Goal: Information Seeking & Learning: Learn about a topic

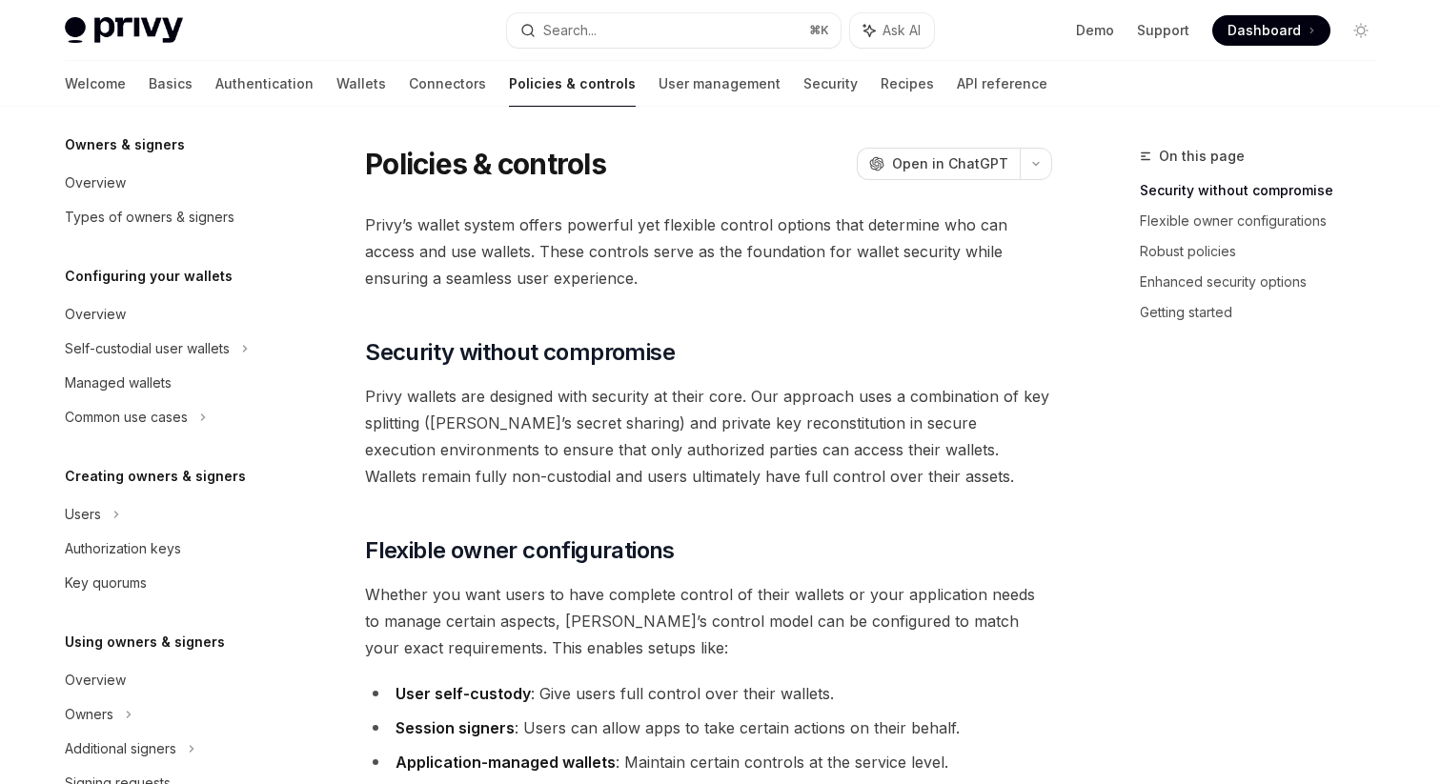
scroll to position [82, 0]
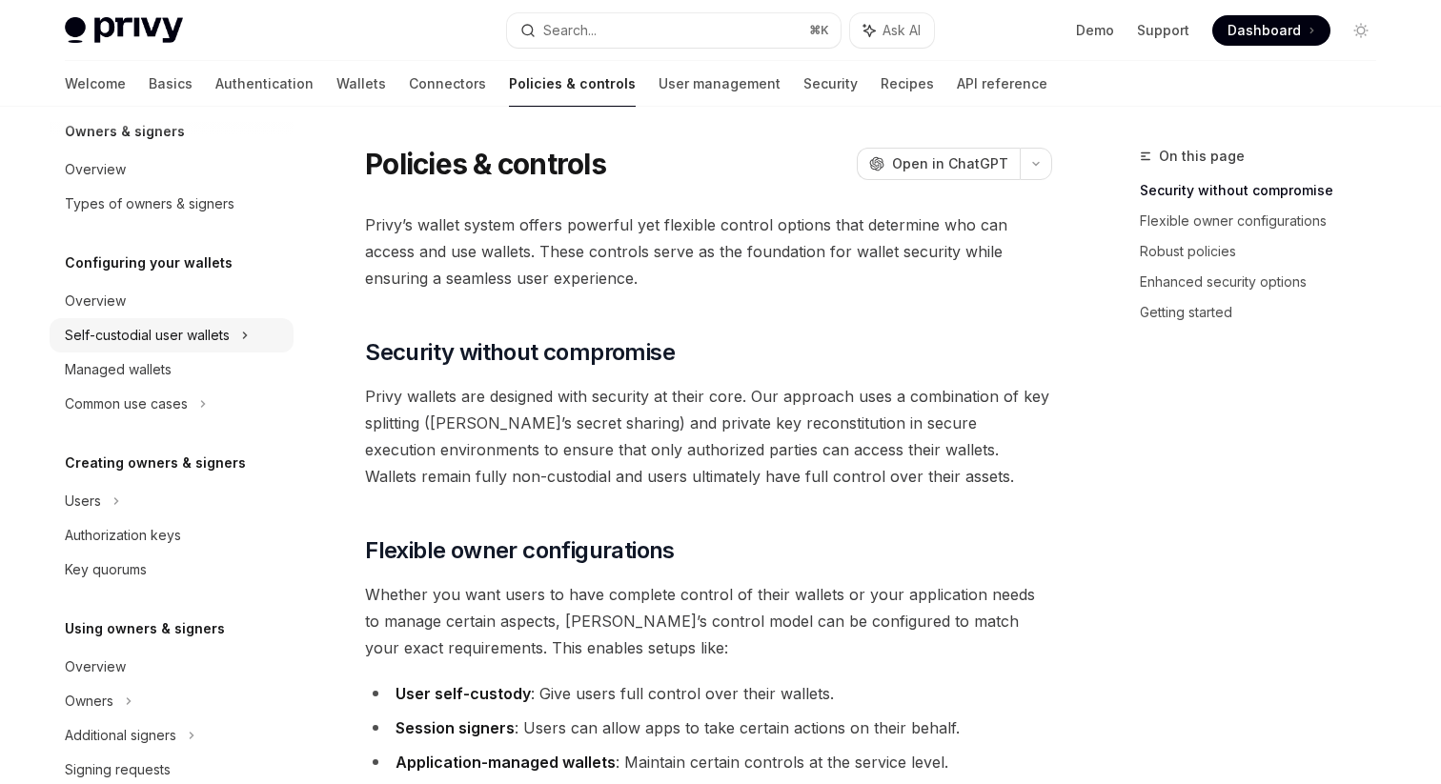
click at [176, 340] on div "Self-custodial user wallets" at bounding box center [147, 335] width 165 height 23
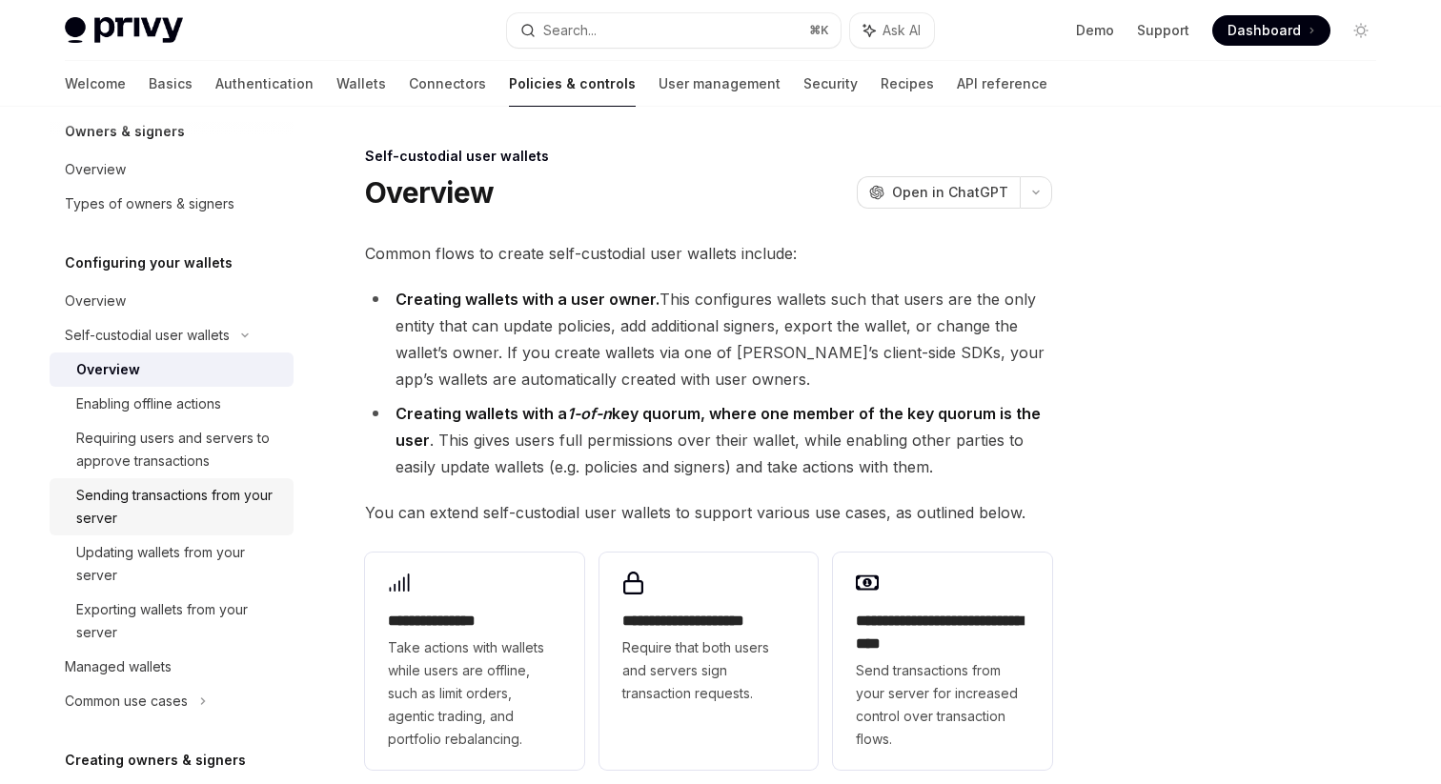
click at [129, 498] on div "Sending transactions from your server" at bounding box center [179, 507] width 206 height 46
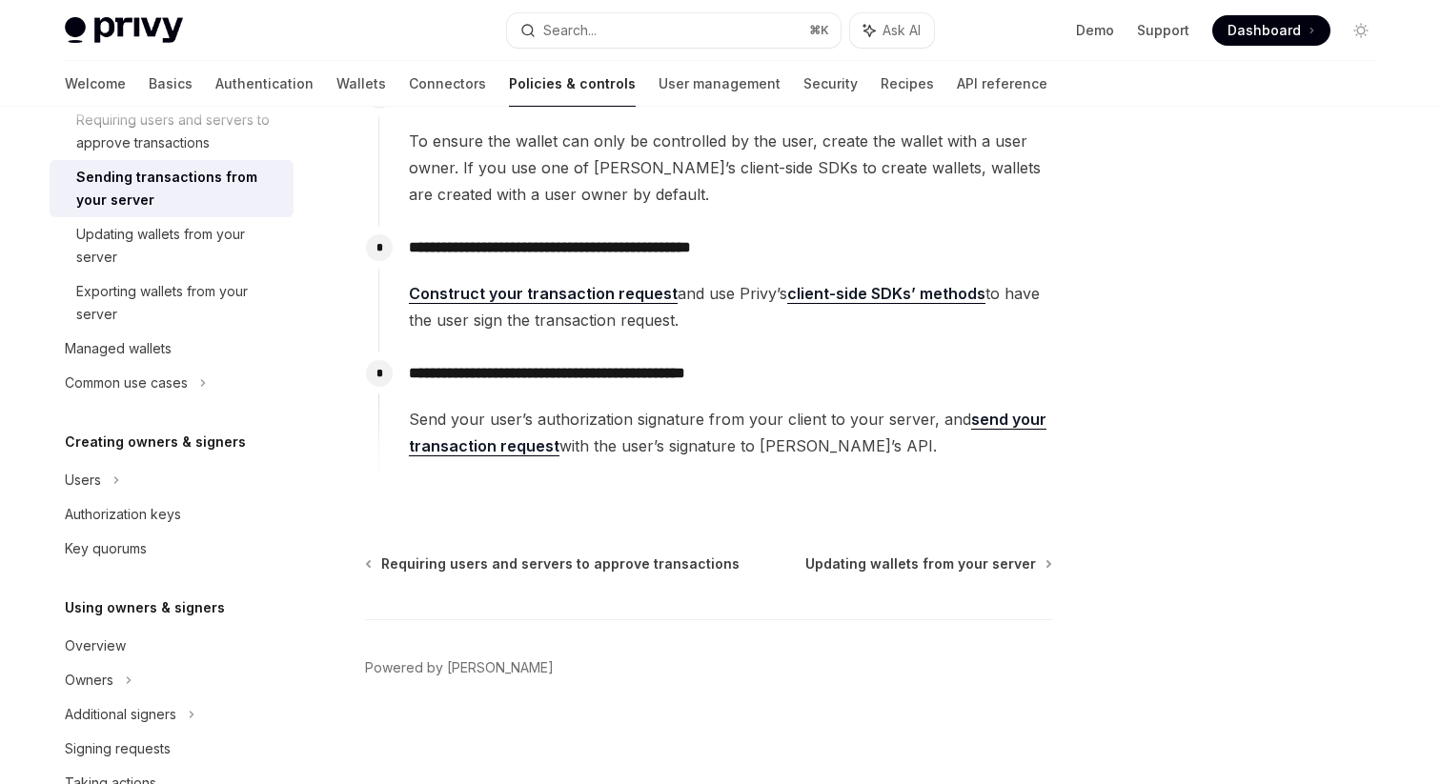
scroll to position [399, 0]
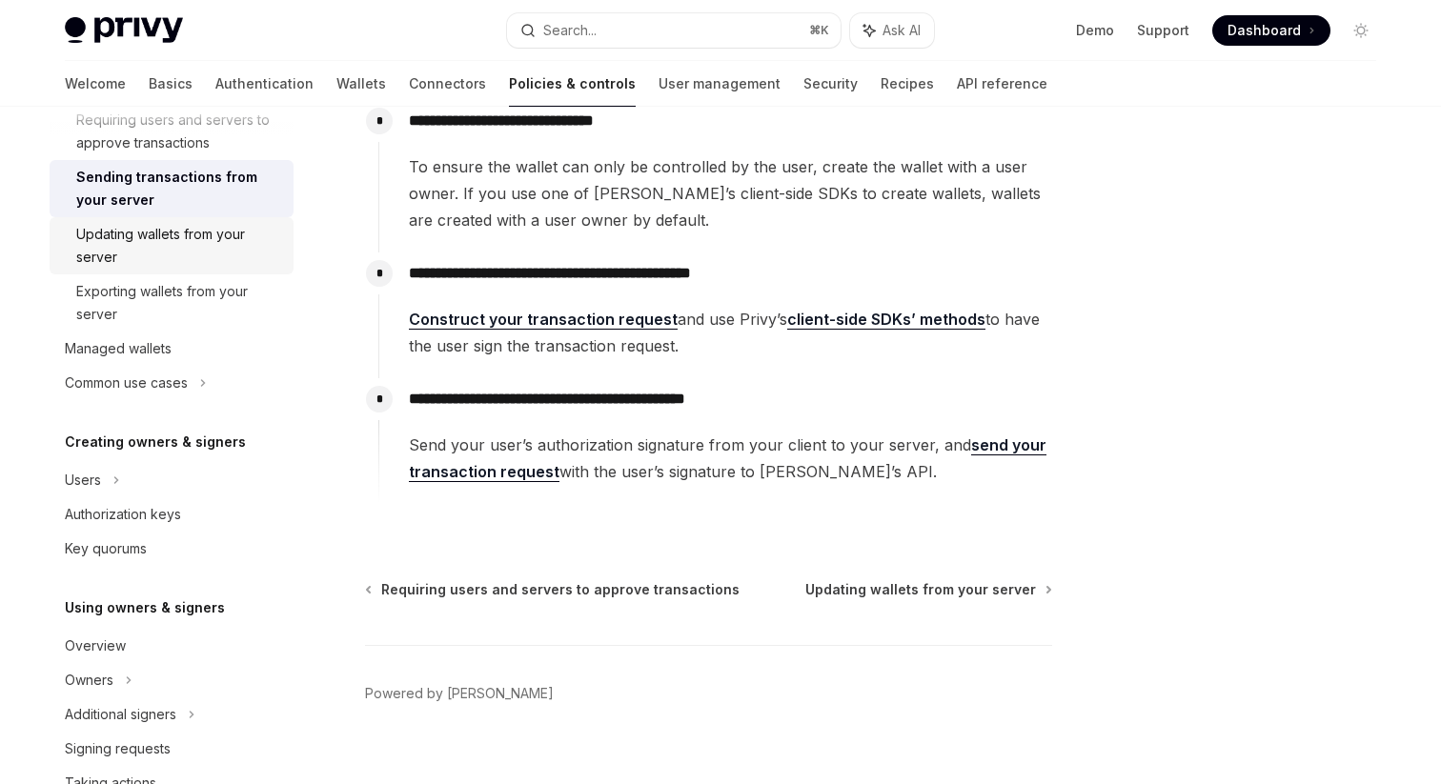
click at [140, 244] on div "Updating wallets from your server" at bounding box center [179, 246] width 206 height 46
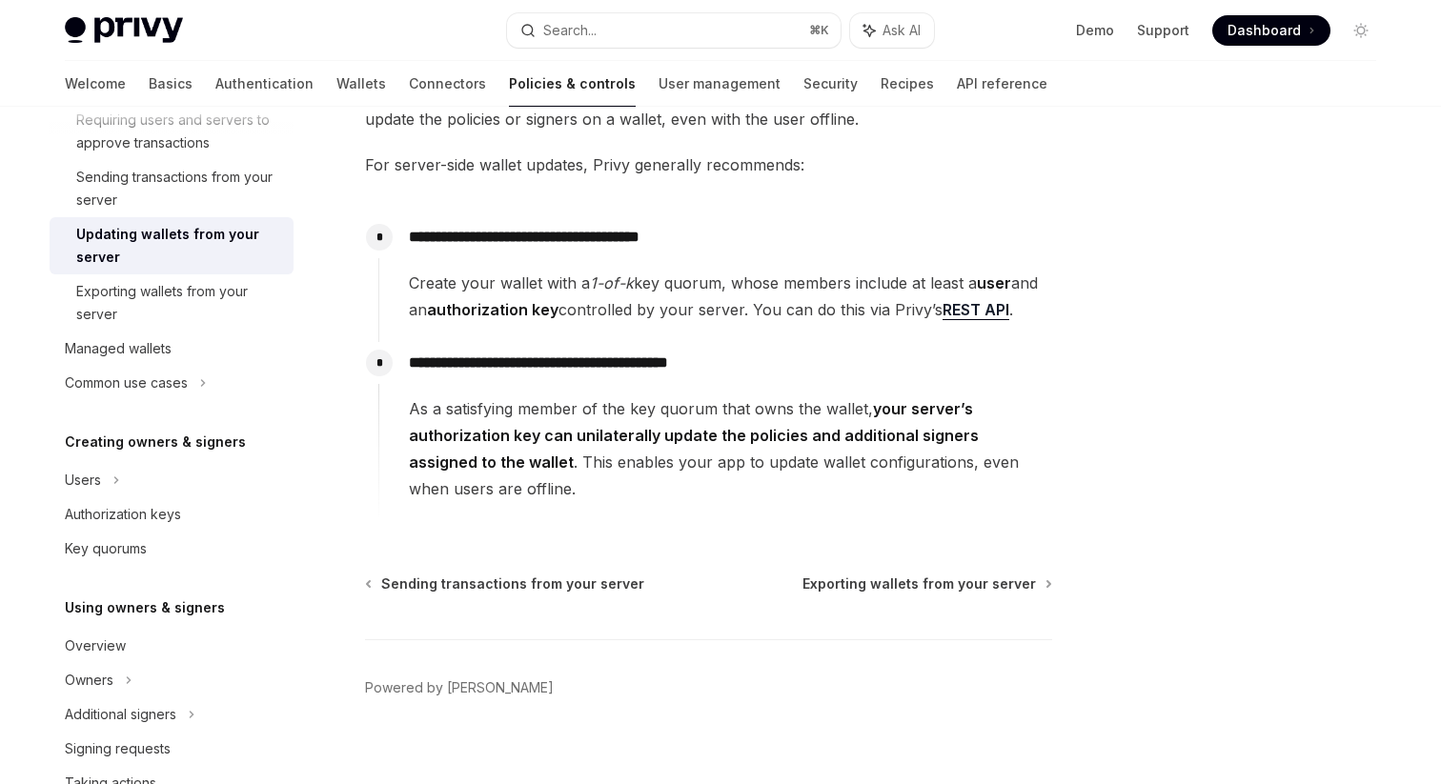
scroll to position [181, 0]
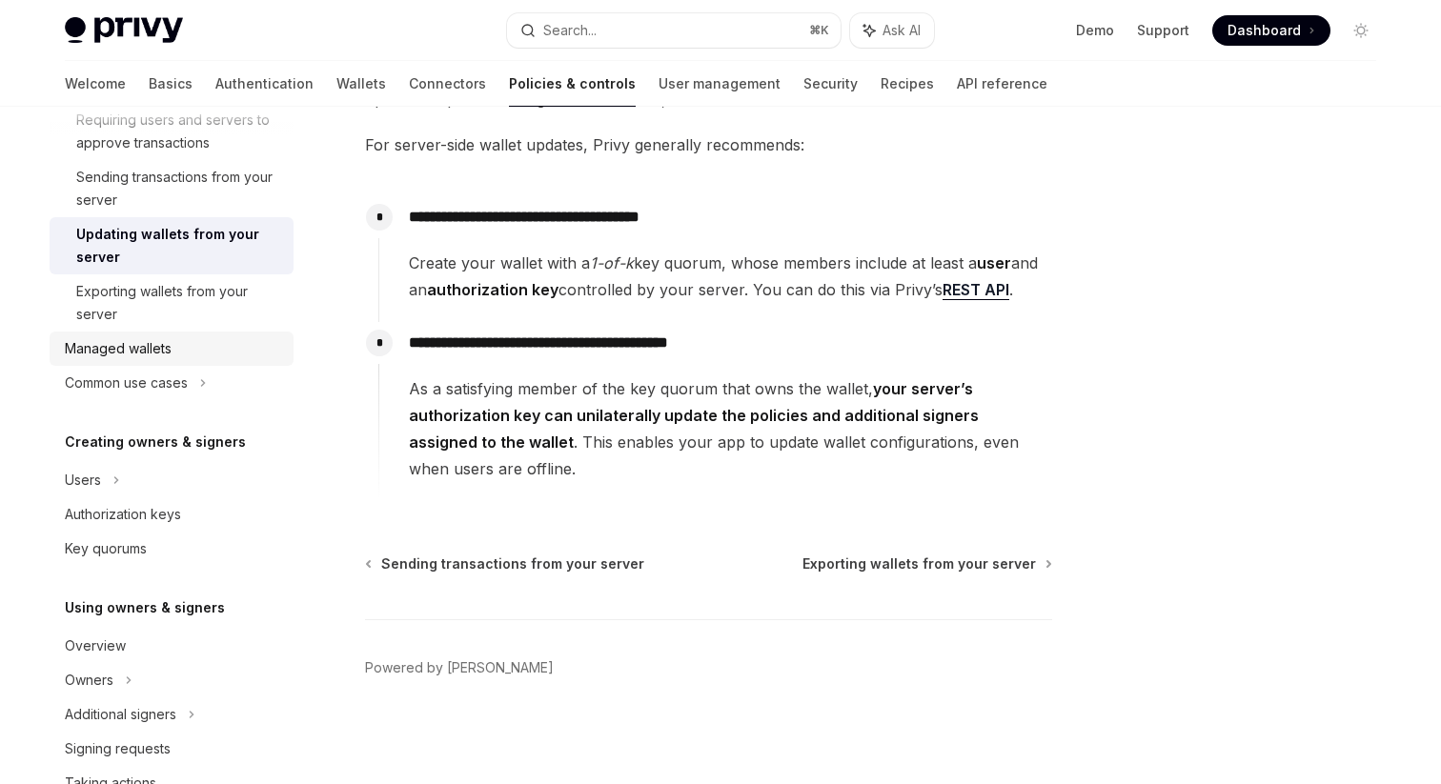
click at [137, 348] on div "Managed wallets" at bounding box center [118, 348] width 107 height 23
type textarea "*"
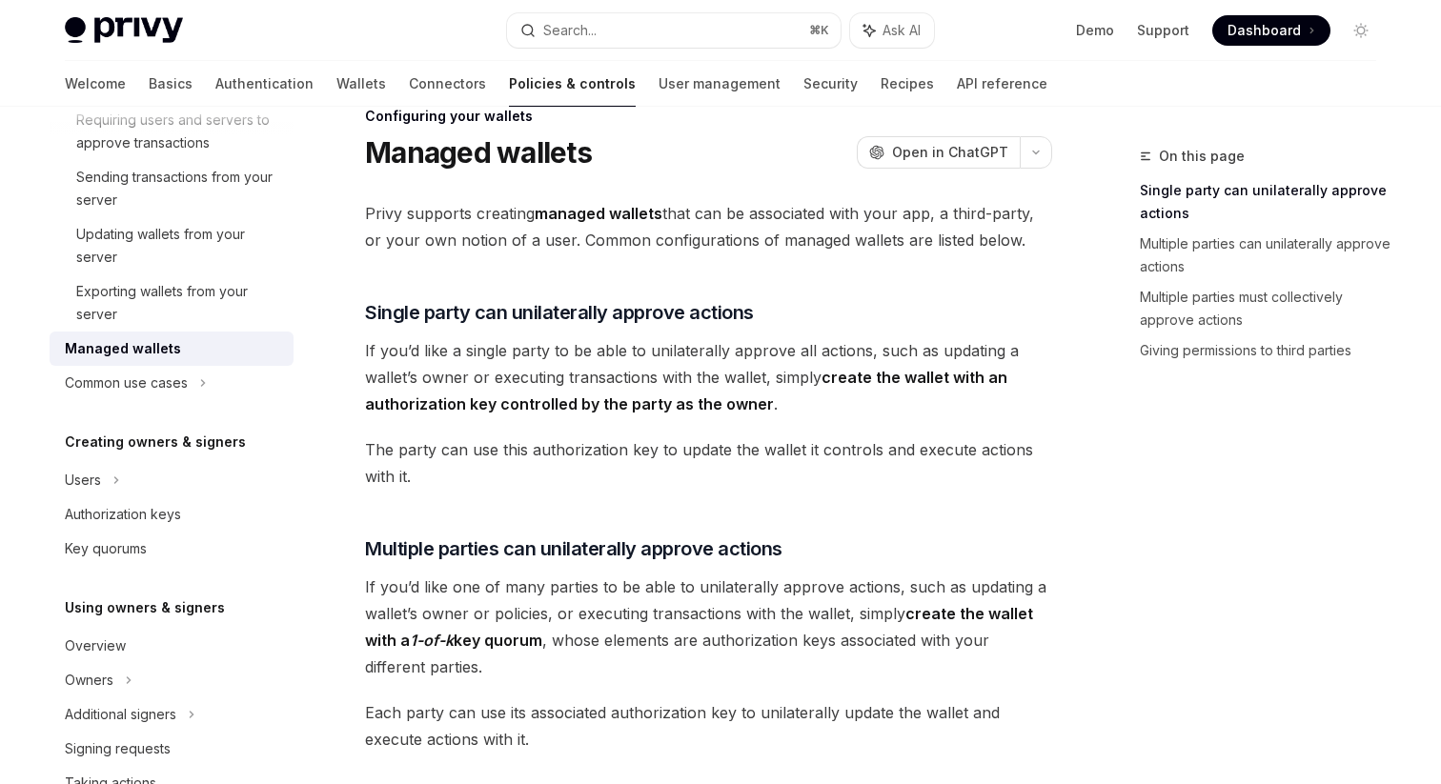
scroll to position [53, 0]
